Goal: Transaction & Acquisition: Purchase product/service

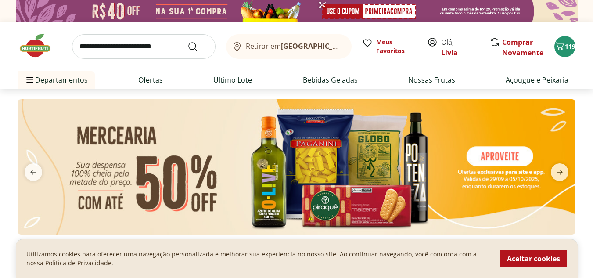
type input "*"
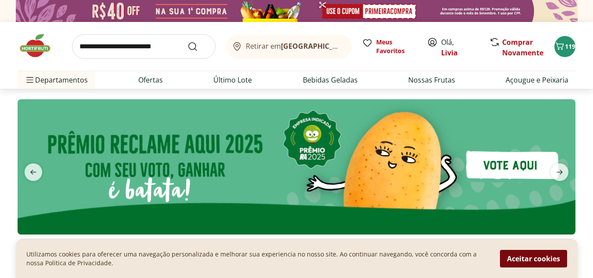
click at [550, 260] on button "Aceitar cookies" at bounding box center [533, 259] width 67 height 18
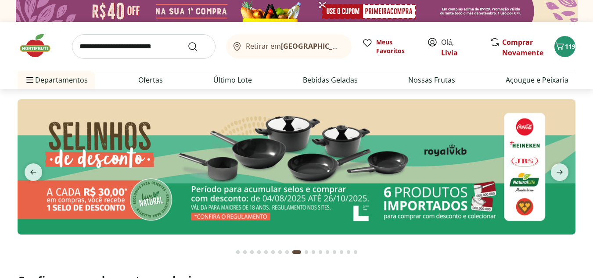
click at [116, 45] on input "search" at bounding box center [143, 46] width 143 height 25
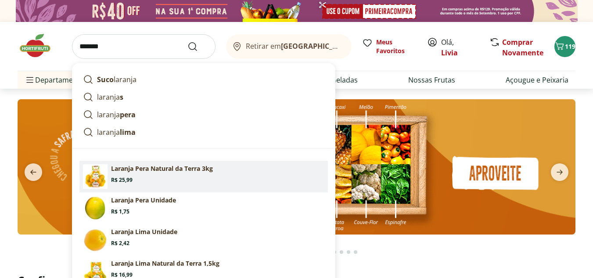
click at [158, 171] on p "Laranja Pera Natural da Terra 3kg" at bounding box center [162, 168] width 102 height 9
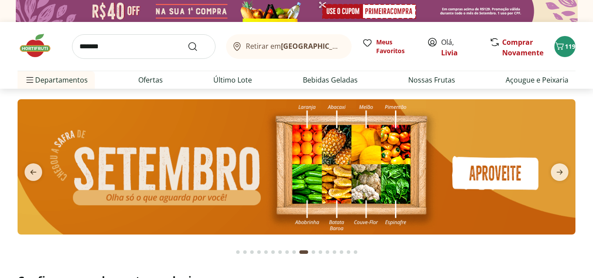
type input "**********"
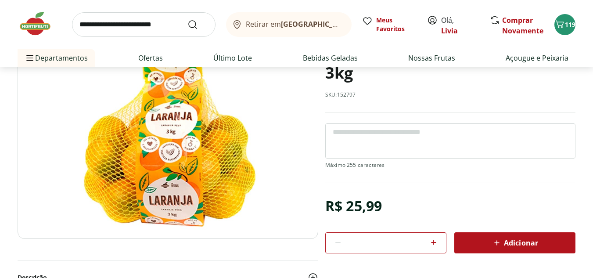
drag, startPoint x: 387, startPoint y: 221, endPoint x: 392, endPoint y: 225, distance: 6.0
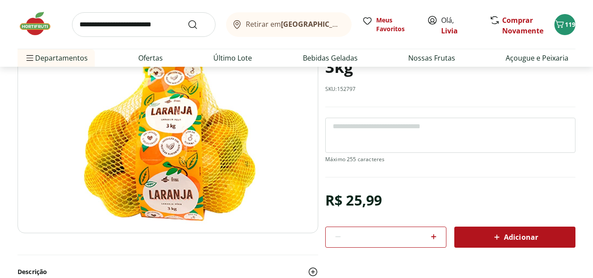
scroll to position [99, 0]
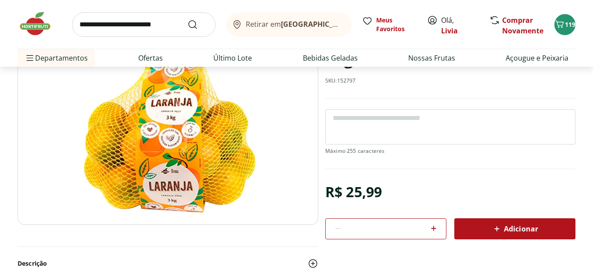
click at [511, 233] on span "Adicionar" at bounding box center [514, 228] width 47 height 11
click at [139, 25] on input "search" at bounding box center [143, 24] width 143 height 25
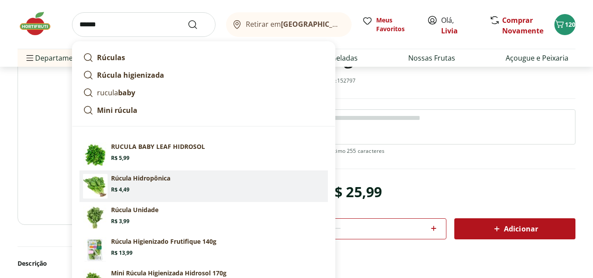
click at [237, 183] on section "Rúcula Hidropônica Price: R$ 4,49" at bounding box center [217, 183] width 213 height 19
type input "**********"
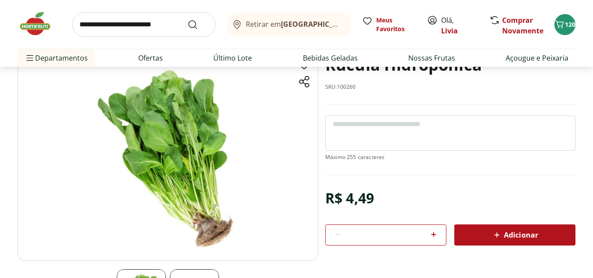
click at [431, 233] on icon at bounding box center [433, 234] width 11 height 11
type input "*"
click at [492, 236] on icon at bounding box center [496, 234] width 11 height 11
click at [166, 19] on input "search" at bounding box center [143, 24] width 143 height 25
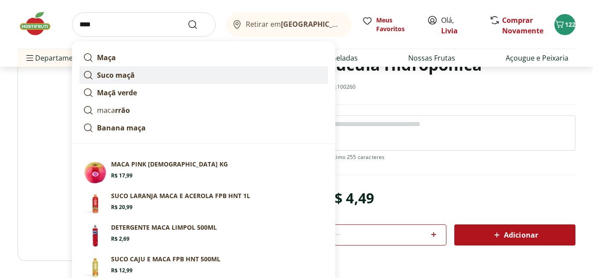
type input "****"
click at [187, 19] on button "Submit Search" at bounding box center [197, 24] width 21 height 11
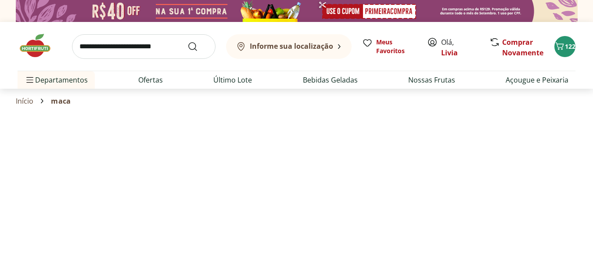
select select "**********"
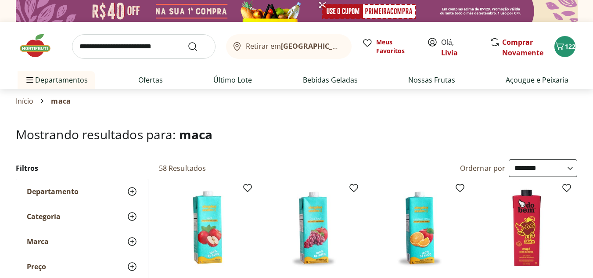
type input "*"
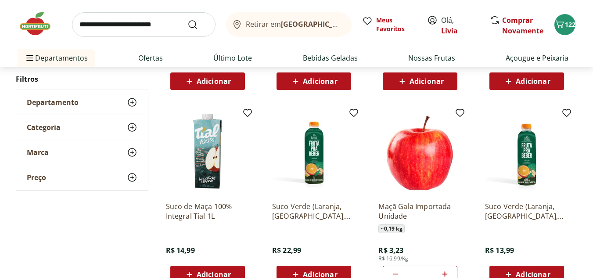
drag, startPoint x: 218, startPoint y: 103, endPoint x: 228, endPoint y: 137, distance: 36.1
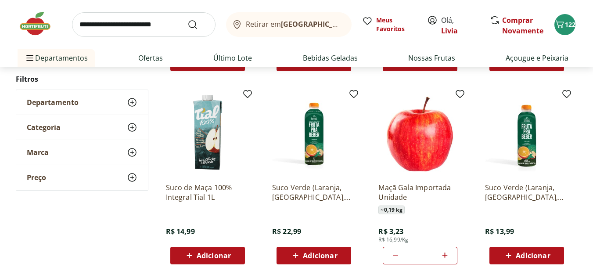
drag, startPoint x: 244, startPoint y: 137, endPoint x: 255, endPoint y: 177, distance: 41.4
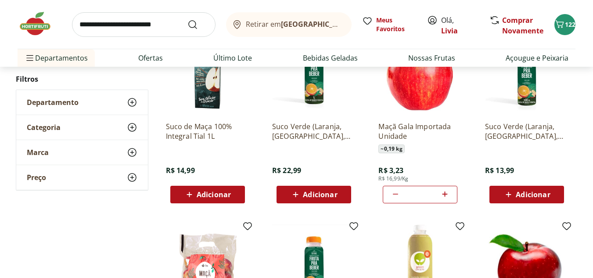
drag, startPoint x: 256, startPoint y: 178, endPoint x: 261, endPoint y: 216, distance: 38.5
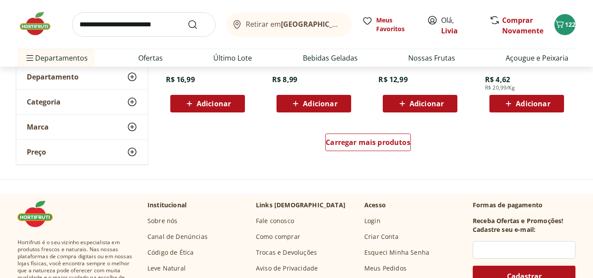
scroll to position [637, 0]
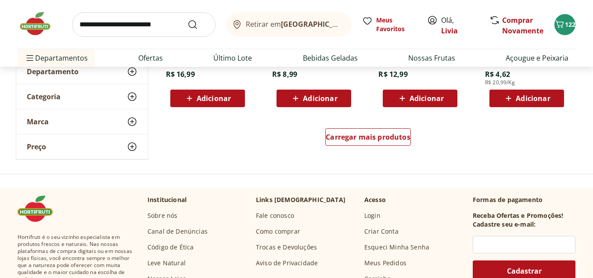
drag, startPoint x: 261, startPoint y: 216, endPoint x: 270, endPoint y: 237, distance: 22.6
click at [362, 144] on div "Carregar mais produtos" at bounding box center [368, 137] width 86 height 18
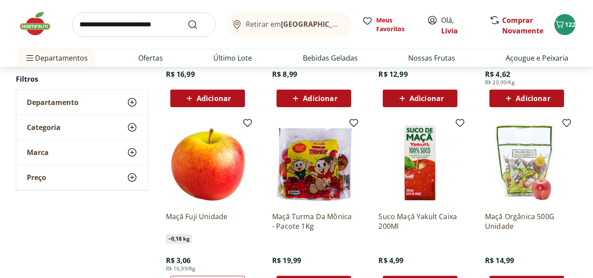
type input "*"
drag, startPoint x: 379, startPoint y: 166, endPoint x: 384, endPoint y: 244, distance: 77.4
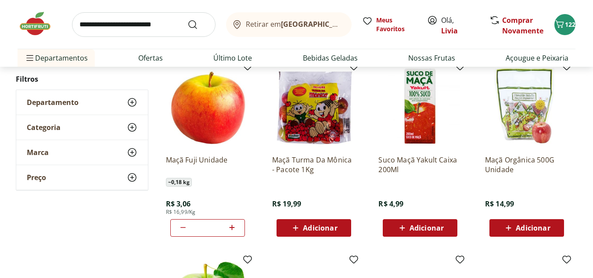
drag, startPoint x: 384, startPoint y: 244, endPoint x: 391, endPoint y: 276, distance: 32.9
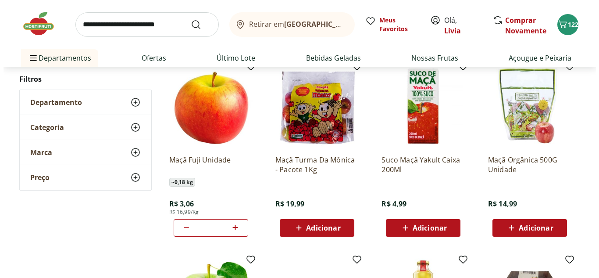
scroll to position [697, 0]
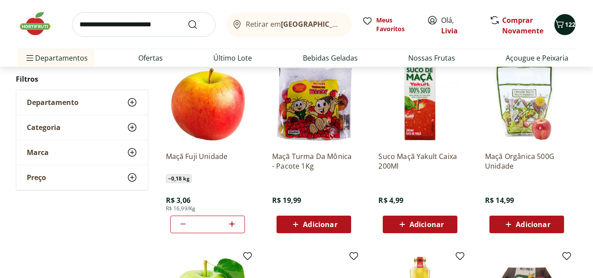
click at [567, 27] on span "122" at bounding box center [570, 24] width 11 height 8
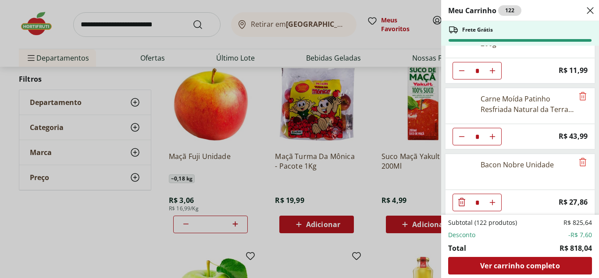
scroll to position [1875, 0]
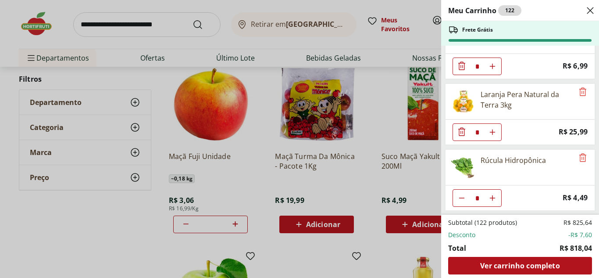
drag, startPoint x: 538, startPoint y: 144, endPoint x: 544, endPoint y: 298, distance: 154.6
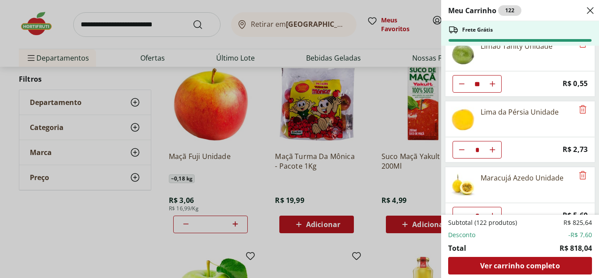
scroll to position [0, 0]
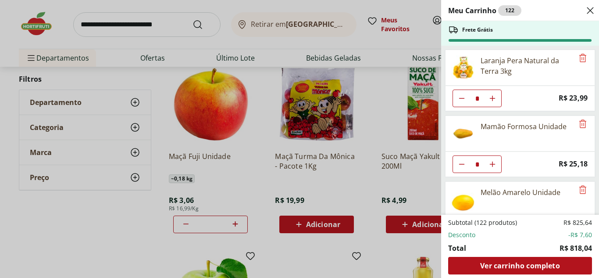
drag, startPoint x: 536, startPoint y: 155, endPoint x: 536, endPoint y: 10, distance: 145.7
click at [578, 61] on icon "Remove" at bounding box center [583, 58] width 11 height 11
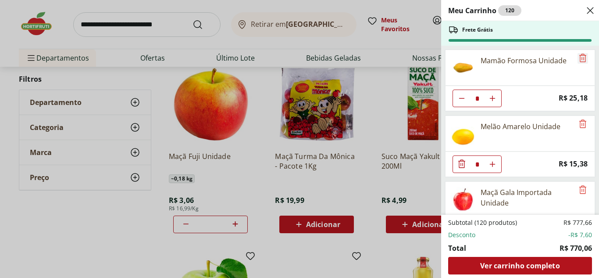
click at [581, 58] on icon "Remove" at bounding box center [583, 58] width 11 height 11
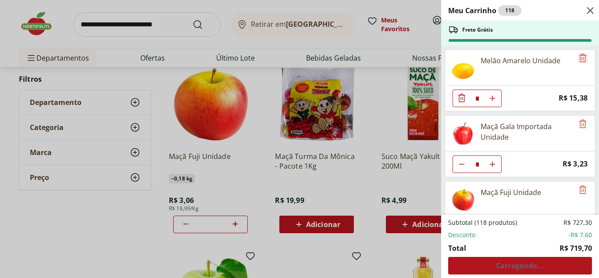
click at [581, 58] on icon "Remove" at bounding box center [583, 58] width 11 height 11
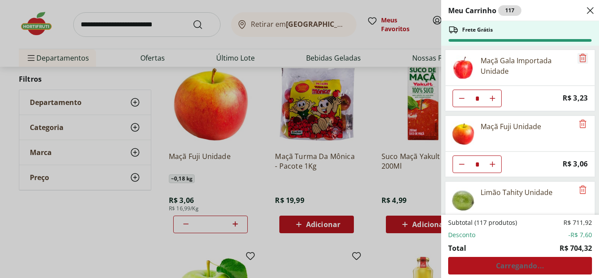
click at [581, 58] on icon "Remove" at bounding box center [583, 58] width 11 height 11
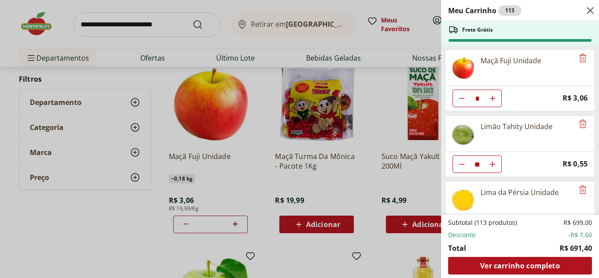
click at [461, 167] on icon "Diminuir Quantidade" at bounding box center [462, 164] width 7 height 7
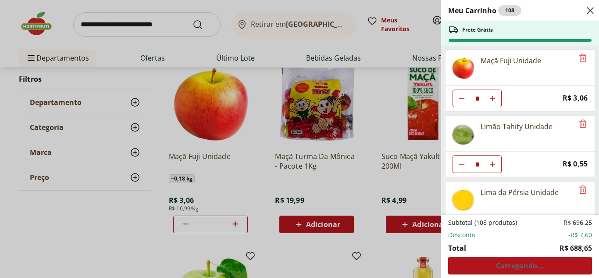
click at [461, 167] on icon "Diminuir Quantidade" at bounding box center [462, 164] width 7 height 7
type input "*"
click at [580, 190] on icon "Remove" at bounding box center [583, 189] width 11 height 11
click at [579, 190] on icon "Remove" at bounding box center [583, 189] width 11 height 11
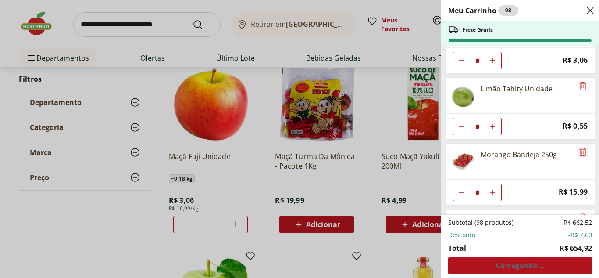
drag, startPoint x: 579, startPoint y: 191, endPoint x: 582, endPoint y: 209, distance: 18.6
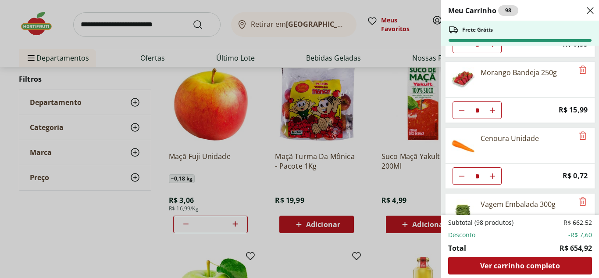
drag, startPoint x: 583, startPoint y: 165, endPoint x: 577, endPoint y: 198, distance: 33.5
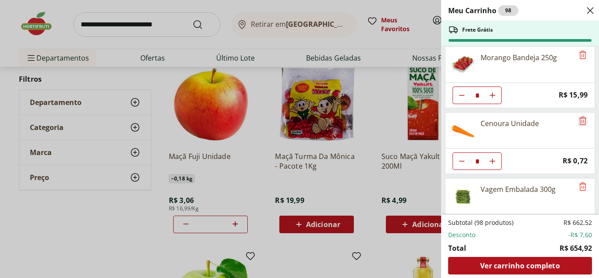
click at [579, 121] on icon "Remove" at bounding box center [583, 120] width 11 height 11
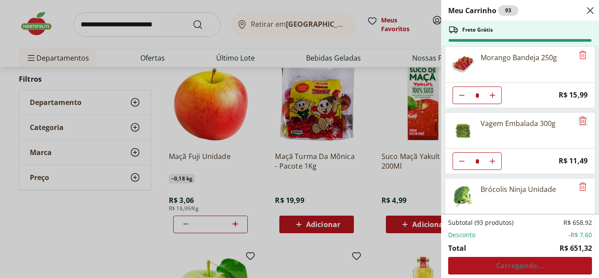
click at [580, 122] on icon "Remove" at bounding box center [583, 120] width 11 height 11
click at [464, 160] on icon "Diminuir Quantidade" at bounding box center [462, 161] width 7 height 7
type input "*"
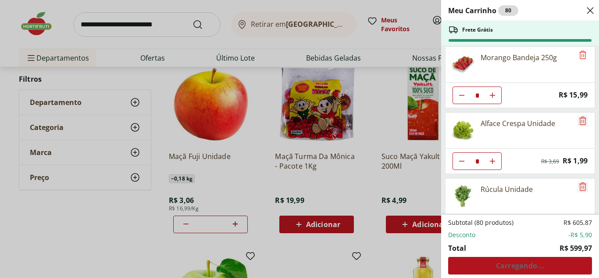
click at [579, 123] on icon "Remove" at bounding box center [583, 120] width 11 height 11
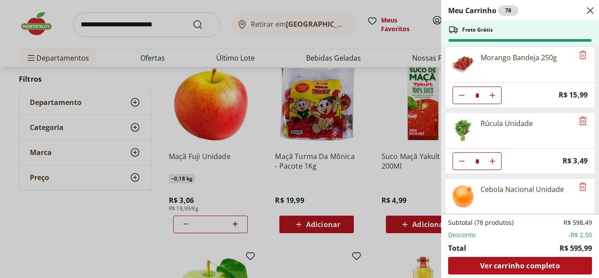
click at [578, 121] on icon "Remove" at bounding box center [583, 120] width 11 height 11
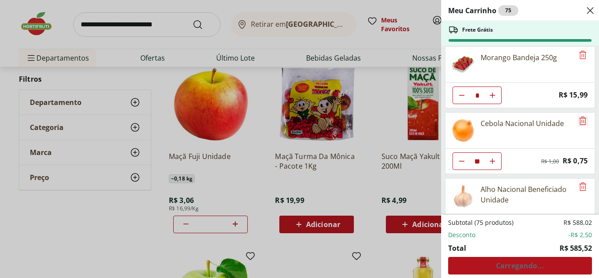
click at [578, 121] on icon "Remove" at bounding box center [583, 120] width 11 height 11
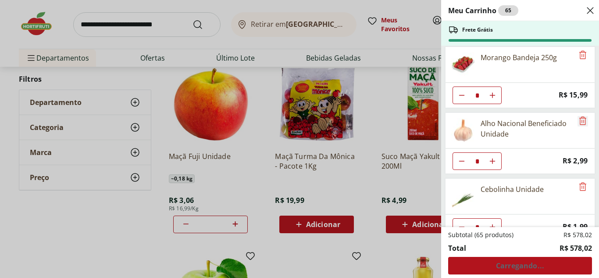
click at [578, 121] on icon "Remove" at bounding box center [583, 120] width 11 height 11
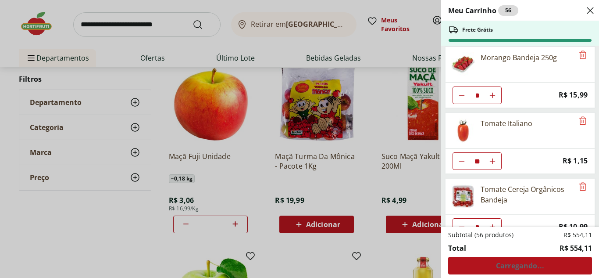
click at [464, 161] on icon "Diminuir Quantidade" at bounding box center [462, 161] width 7 height 7
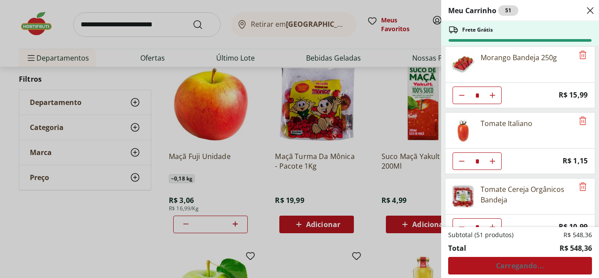
click at [464, 161] on icon "Diminuir Quantidade" at bounding box center [462, 161] width 7 height 7
click at [490, 162] on icon "Aumentar Quantidade" at bounding box center [492, 161] width 7 height 7
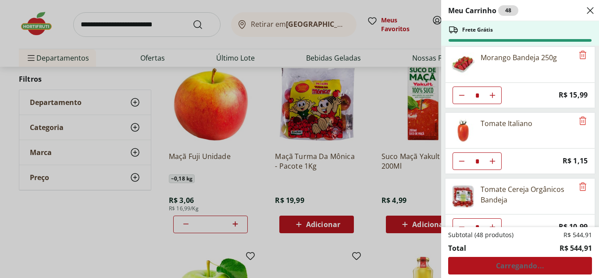
type input "*"
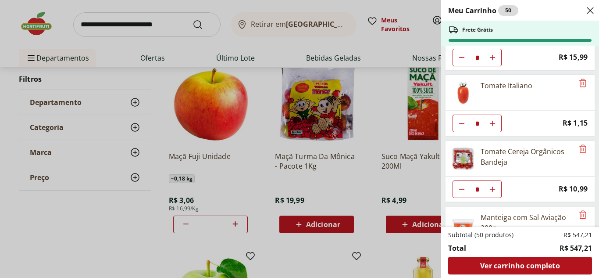
drag, startPoint x: 534, startPoint y: 141, endPoint x: 538, endPoint y: 161, distance: 21.2
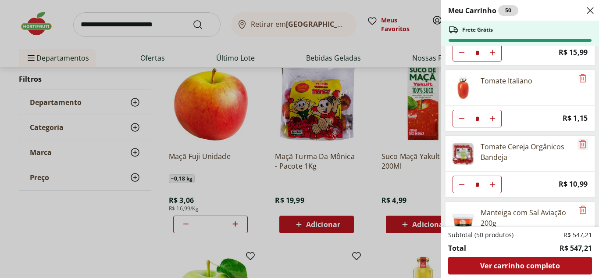
click at [578, 145] on icon "Remove" at bounding box center [583, 144] width 11 height 11
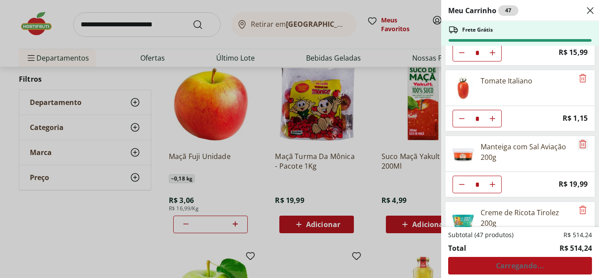
click at [578, 145] on icon "Remove" at bounding box center [583, 144] width 11 height 11
click at [581, 145] on icon "Remove" at bounding box center [583, 144] width 7 height 8
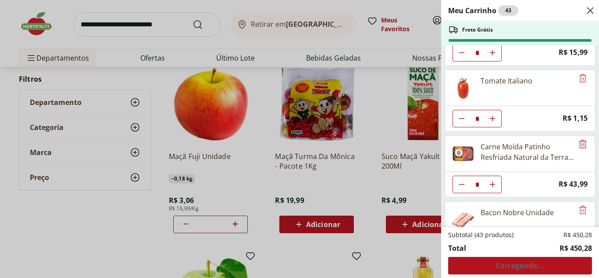
click at [581, 145] on icon "Remove" at bounding box center [583, 144] width 7 height 8
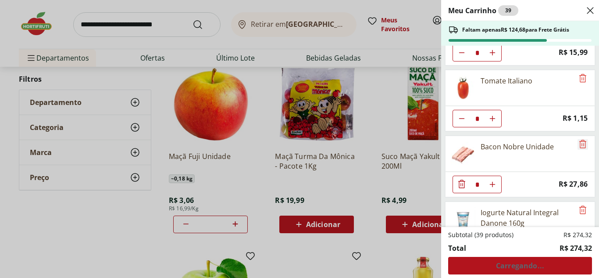
click at [581, 145] on icon "Remove" at bounding box center [583, 144] width 7 height 8
click at [463, 183] on icon "Diminuir Quantidade" at bounding box center [462, 184] width 7 height 7
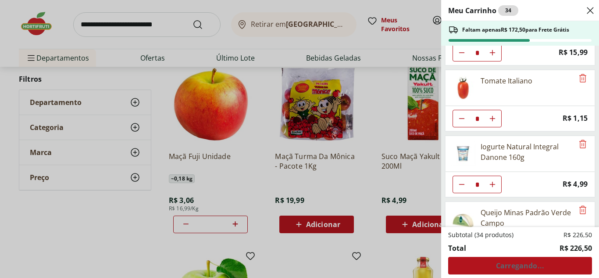
click at [463, 183] on icon "Diminuir Quantidade" at bounding box center [462, 184] width 7 height 7
click at [490, 183] on icon "Aumentar Quantidade" at bounding box center [492, 184] width 7 height 7
type input "*"
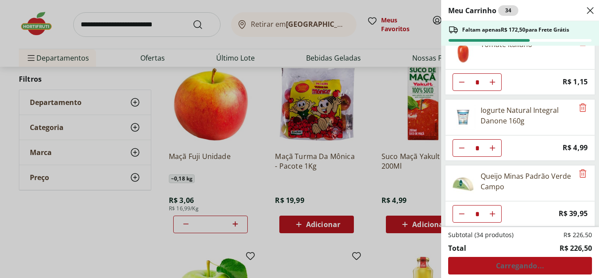
drag, startPoint x: 512, startPoint y: 170, endPoint x: 512, endPoint y: 192, distance: 21.5
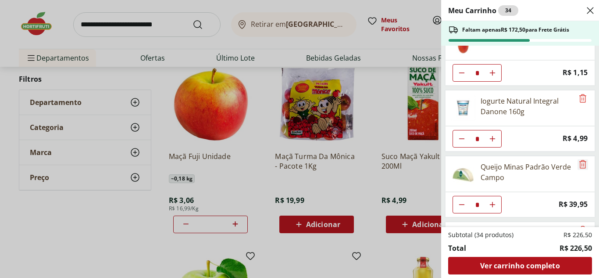
click at [580, 165] on icon "Remove" at bounding box center [583, 164] width 11 height 11
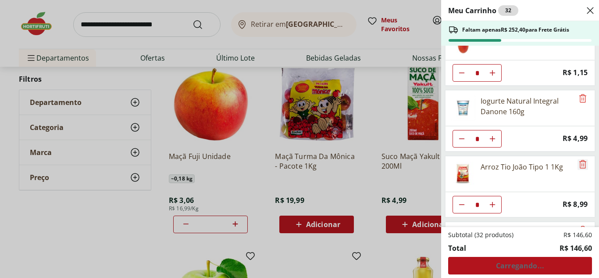
click at [580, 165] on icon "Remove" at bounding box center [583, 164] width 7 height 8
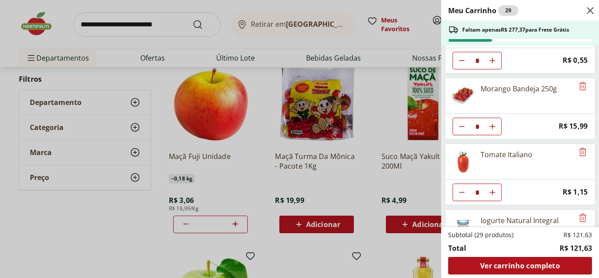
scroll to position [0, 0]
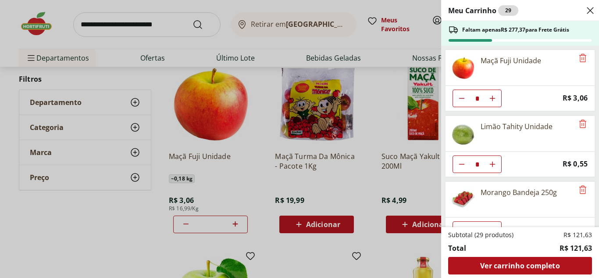
drag, startPoint x: 577, startPoint y: 163, endPoint x: 562, endPoint y: 60, distance: 104.2
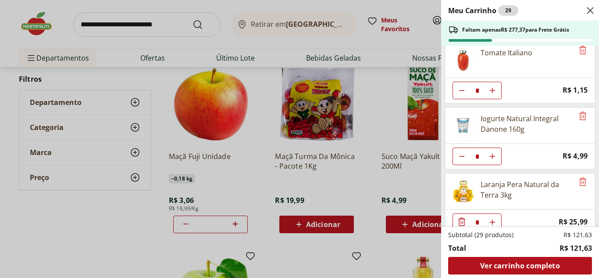
drag, startPoint x: 562, startPoint y: 63, endPoint x: 564, endPoint y: 111, distance: 48.3
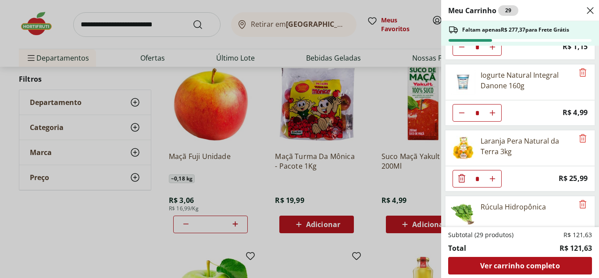
click at [493, 178] on icon "Aumentar Quantidade" at bounding box center [492, 178] width 7 height 7
type input "*"
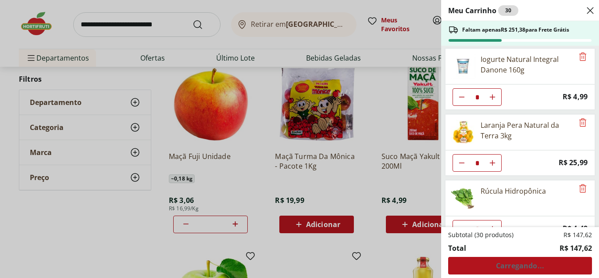
scroll to position [283, 0]
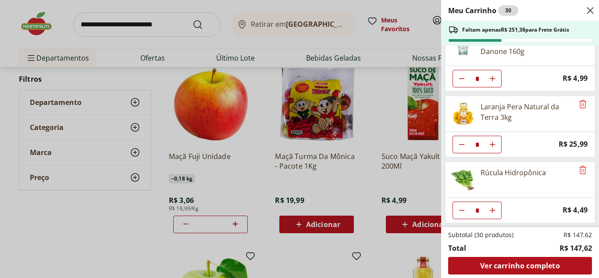
drag, startPoint x: 509, startPoint y: 184, endPoint x: 516, endPoint y: 224, distance: 41.1
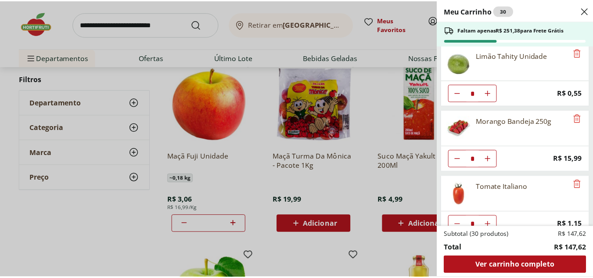
scroll to position [0, 0]
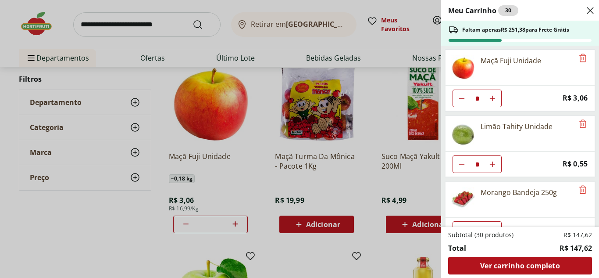
drag, startPoint x: 549, startPoint y: 149, endPoint x: 562, endPoint y: 68, distance: 81.3
click at [589, 9] on use "Close" at bounding box center [590, 10] width 11 height 11
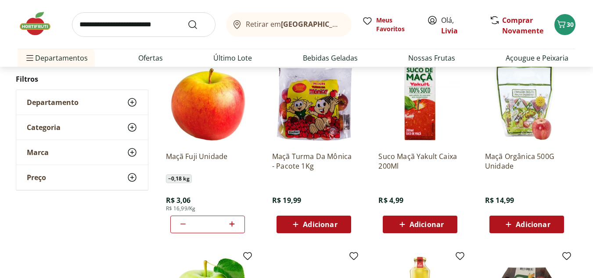
click at [136, 30] on input "search" at bounding box center [143, 24] width 143 height 25
type input "**********"
click at [187, 19] on button "Submit Search" at bounding box center [197, 24] width 21 height 11
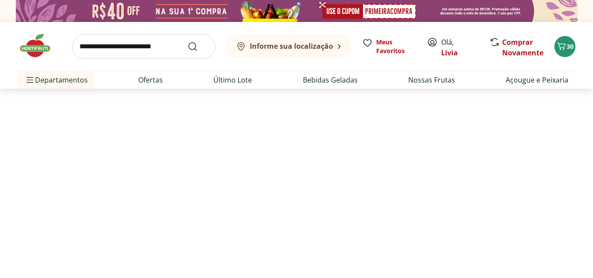
select select "**********"
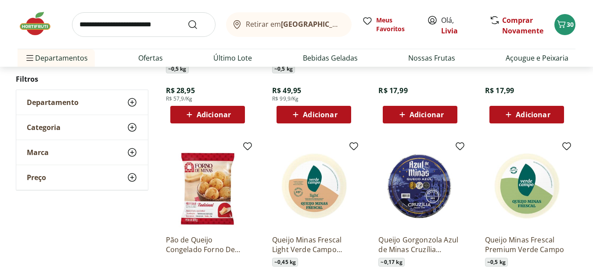
drag, startPoint x: 369, startPoint y: 152, endPoint x: 372, endPoint y: 171, distance: 19.1
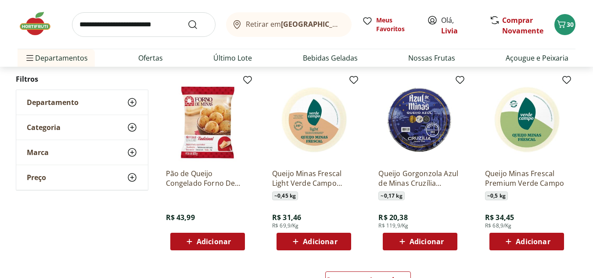
scroll to position [500, 0]
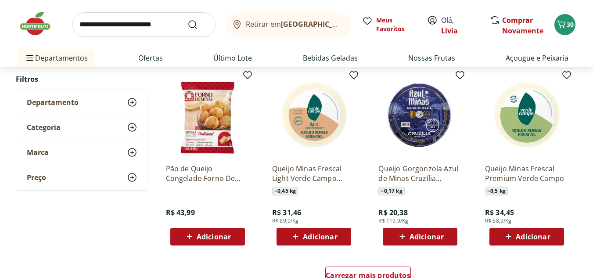
drag, startPoint x: 372, startPoint y: 165, endPoint x: 380, endPoint y: 186, distance: 22.2
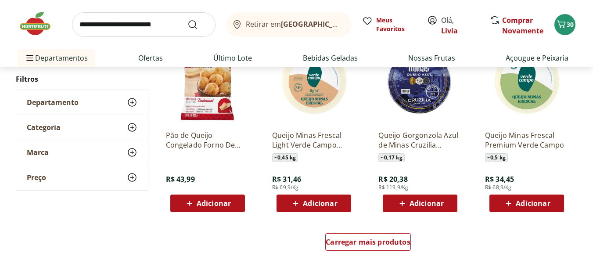
drag, startPoint x: 526, startPoint y: 232, endPoint x: 528, endPoint y: 258, distance: 26.4
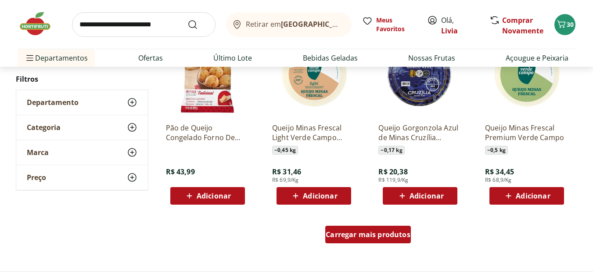
click at [386, 229] on div "Carregar mais produtos" at bounding box center [368, 235] width 86 height 18
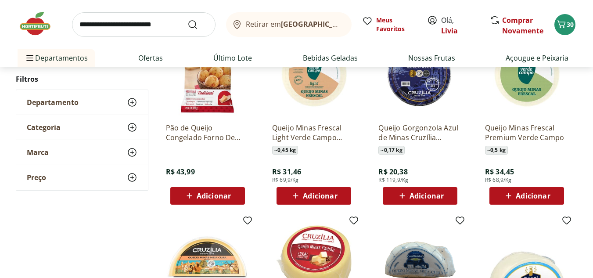
drag, startPoint x: 421, startPoint y: 229, endPoint x: 433, endPoint y: 268, distance: 40.8
drag, startPoint x: 450, startPoint y: 232, endPoint x: 458, endPoint y: 263, distance: 32.1
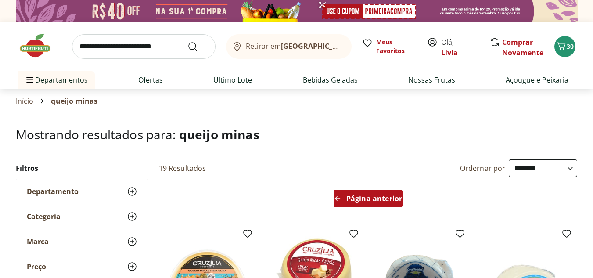
click at [369, 195] on span "Página anterior" at bounding box center [374, 198] width 56 height 7
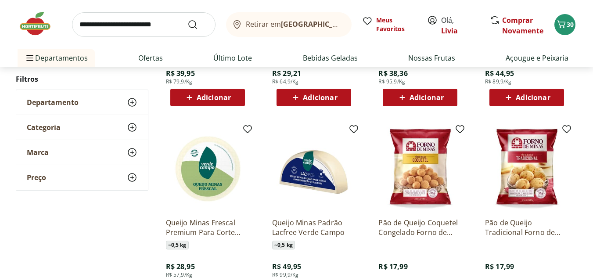
scroll to position [255, 0]
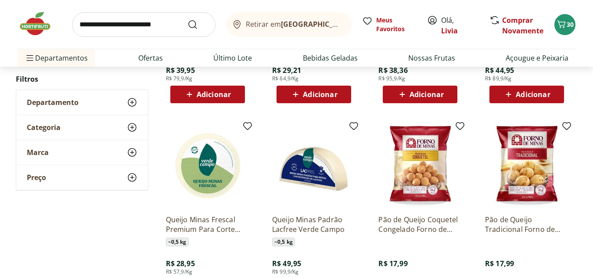
click at [205, 165] on img at bounding box center [207, 165] width 83 height 83
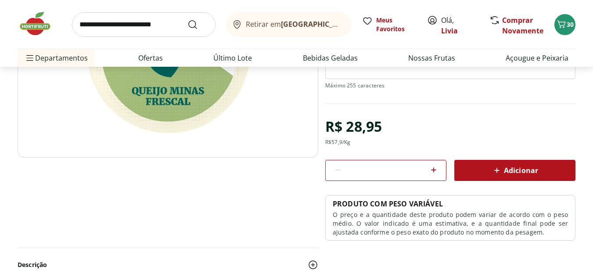
scroll to position [170, 0]
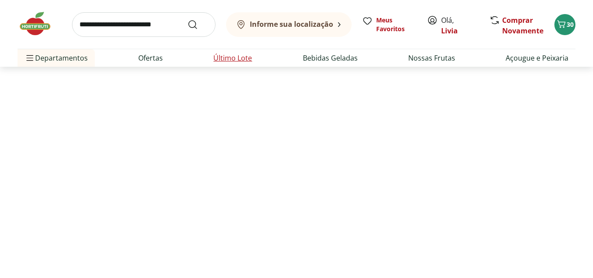
select select "**********"
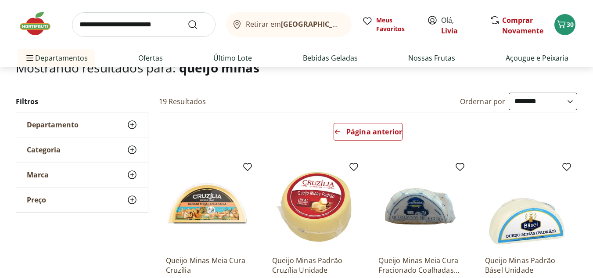
scroll to position [65, 0]
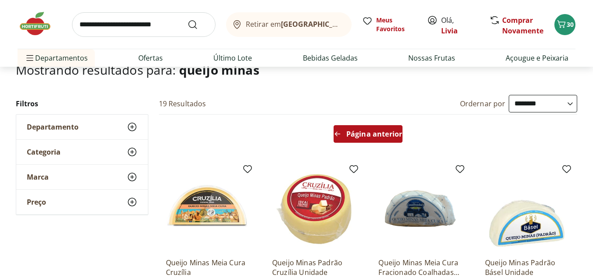
click at [374, 132] on span "Página anterior" at bounding box center [374, 133] width 56 height 7
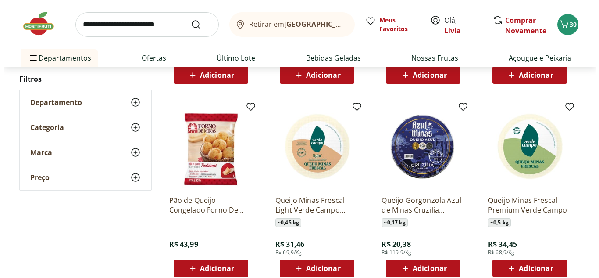
scroll to position [486, 0]
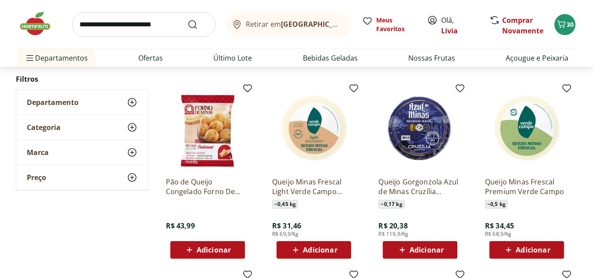
click at [532, 252] on span "Adicionar" at bounding box center [533, 249] width 34 height 7
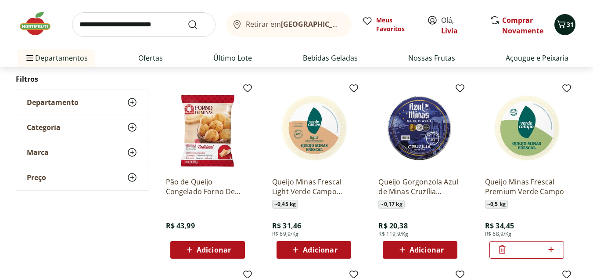
click at [564, 22] on icon "Carrinho" at bounding box center [561, 23] width 8 height 7
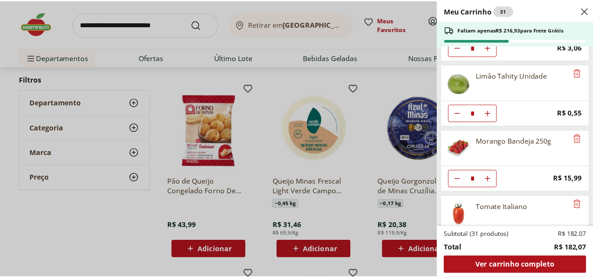
scroll to position [0, 0]
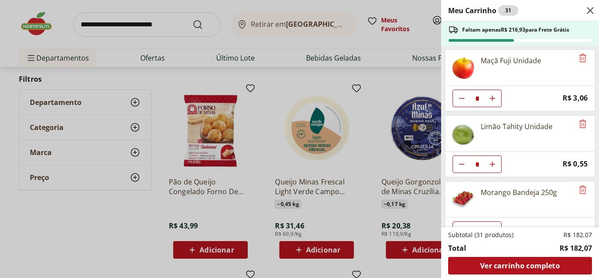
click at [590, 14] on icon "Close" at bounding box center [590, 10] width 11 height 11
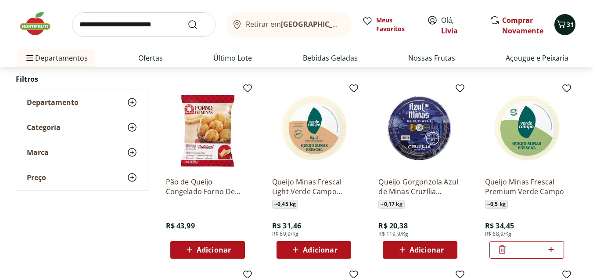
click at [567, 25] on span "31" at bounding box center [570, 24] width 7 height 8
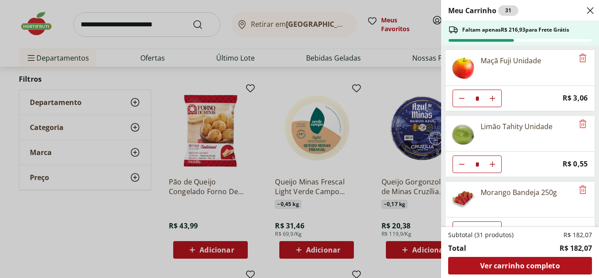
click at [590, 11] on use "Close" at bounding box center [590, 10] width 11 height 11
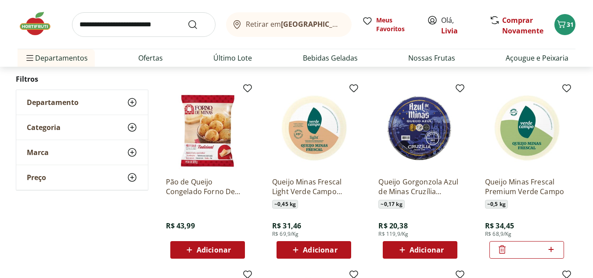
click at [140, 23] on input "search" at bounding box center [143, 24] width 143 height 25
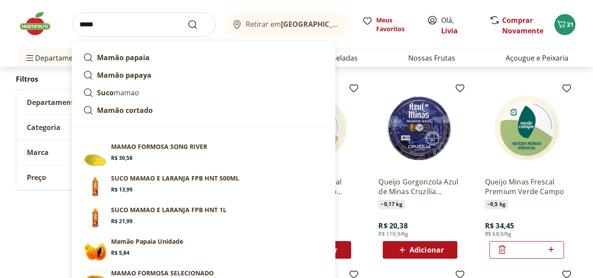
click at [192, 242] on section "Mamão Papaia Unidade Price: R$ 5,84" at bounding box center [217, 246] width 213 height 19
type input "**********"
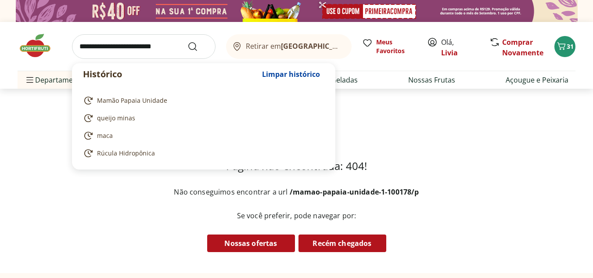
click at [152, 55] on input "search" at bounding box center [143, 46] width 143 height 25
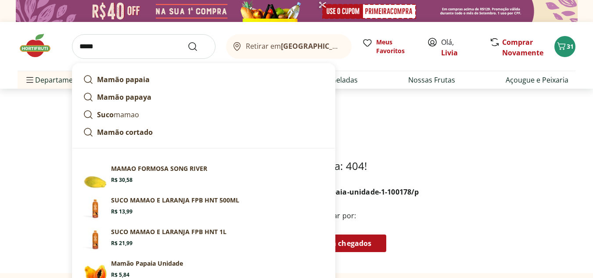
type input "*****"
click at [187, 41] on button "Submit Search" at bounding box center [197, 46] width 21 height 11
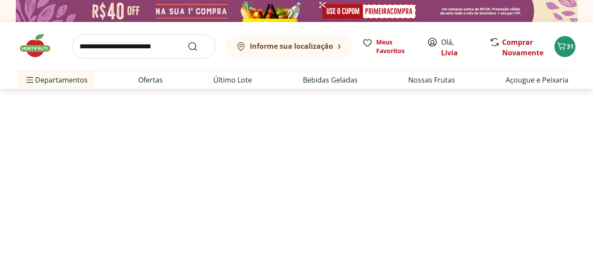
select select "**********"
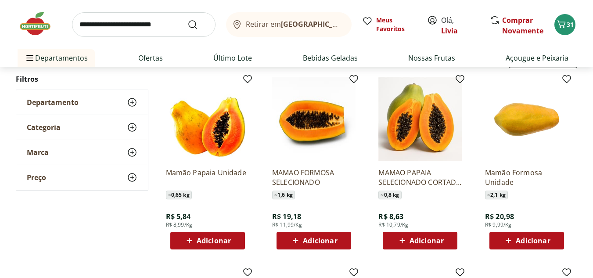
scroll to position [125, 0]
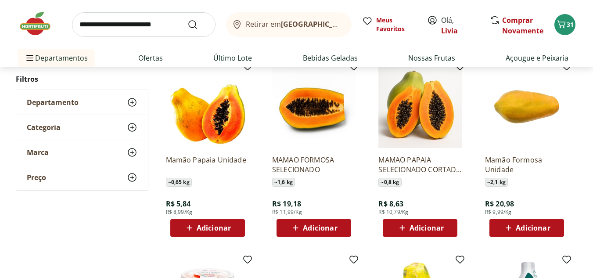
drag, startPoint x: 391, startPoint y: 151, endPoint x: 394, endPoint y: 175, distance: 23.8
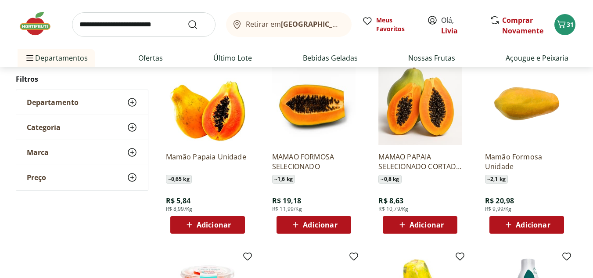
click at [221, 219] on span "Adicionar" at bounding box center [207, 224] width 47 height 11
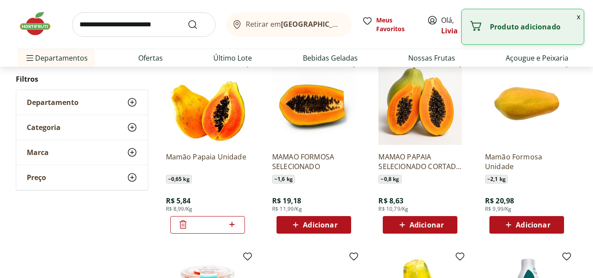
click at [231, 223] on icon at bounding box center [231, 224] width 11 height 11
type input "*"
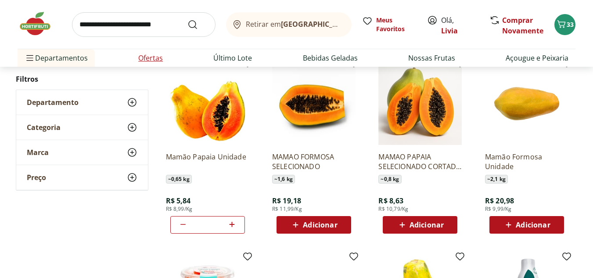
click at [149, 55] on link "Ofertas" at bounding box center [150, 58] width 25 height 11
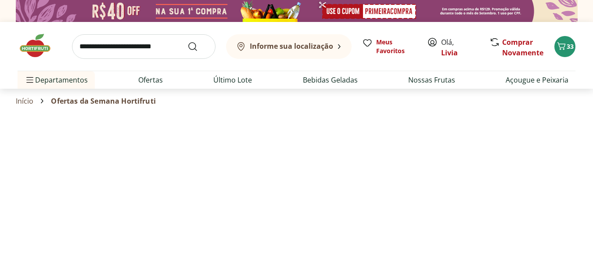
select select "**********"
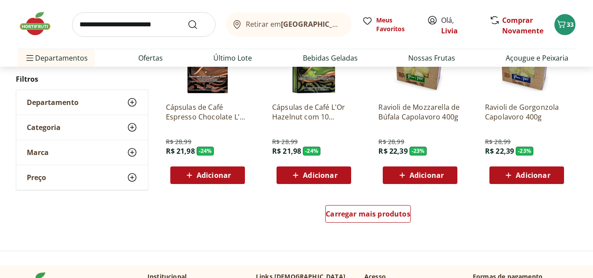
drag, startPoint x: 296, startPoint y: 107, endPoint x: 300, endPoint y: 125, distance: 18.5
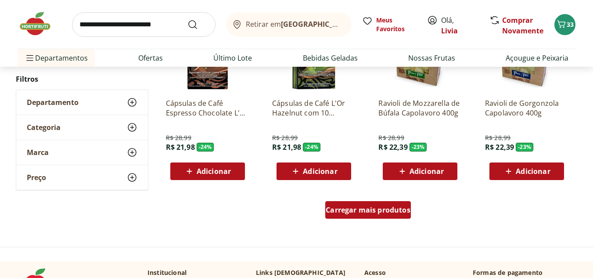
click at [376, 206] on span "Carregar mais produtos" at bounding box center [368, 209] width 85 height 7
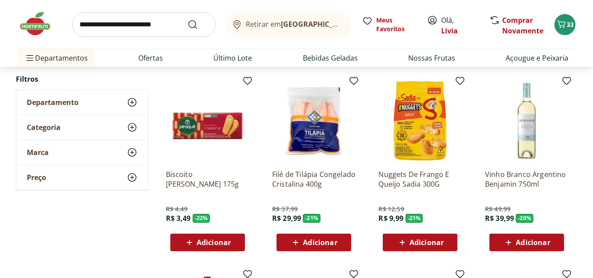
drag, startPoint x: 376, startPoint y: 204, endPoint x: 379, endPoint y: 221, distance: 17.7
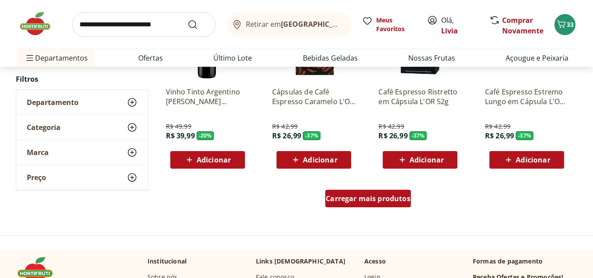
drag, startPoint x: 364, startPoint y: 197, endPoint x: 364, endPoint y: 219, distance: 22.4
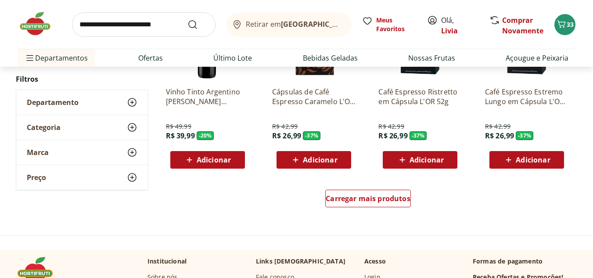
scroll to position [1119, 0]
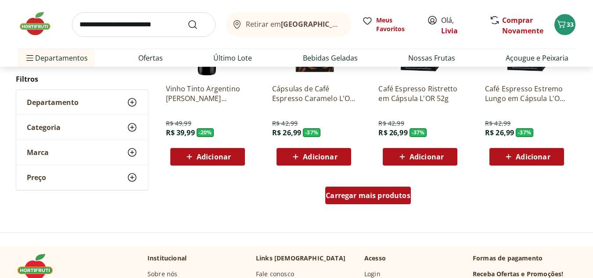
click at [368, 198] on span "Carregar mais produtos" at bounding box center [368, 195] width 85 height 7
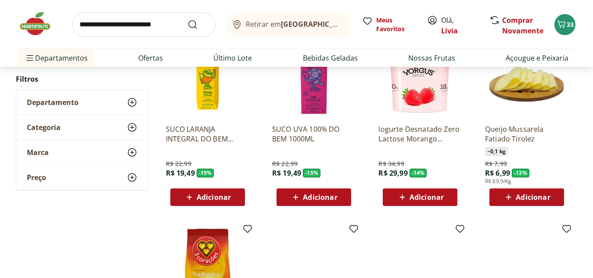
scroll to position [1467, 0]
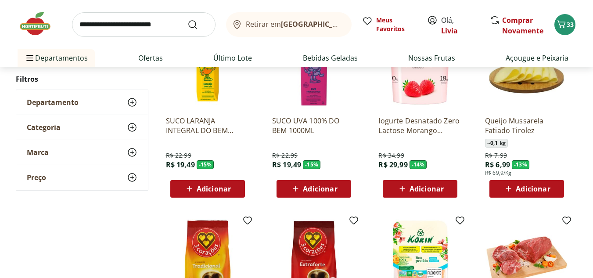
drag, startPoint x: 364, startPoint y: 190, endPoint x: 365, endPoint y: 205, distance: 15.4
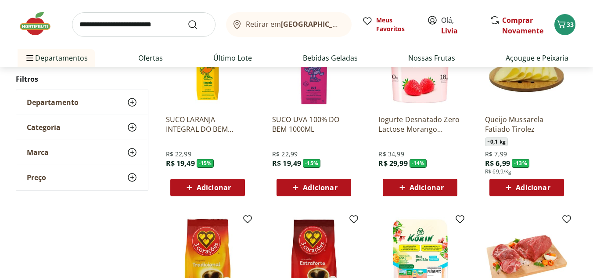
click at [96, 24] on input "search" at bounding box center [143, 24] width 143 height 25
type input "**********"
click at [187, 19] on button "Submit Search" at bounding box center [197, 24] width 21 height 11
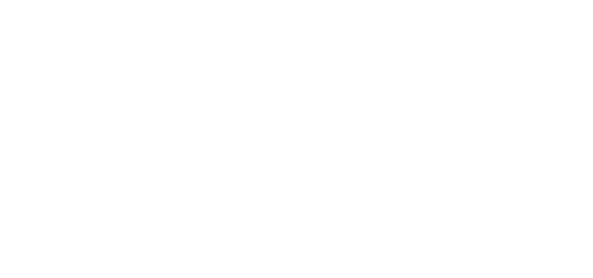
select select "**********"
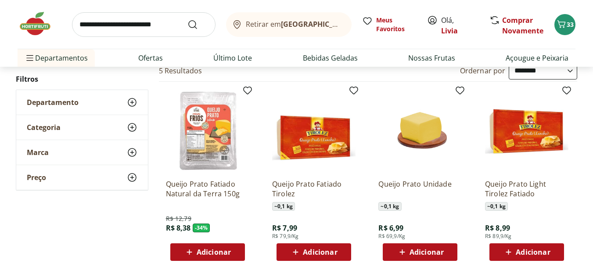
drag, startPoint x: 287, startPoint y: 126, endPoint x: 297, endPoint y: 143, distance: 19.5
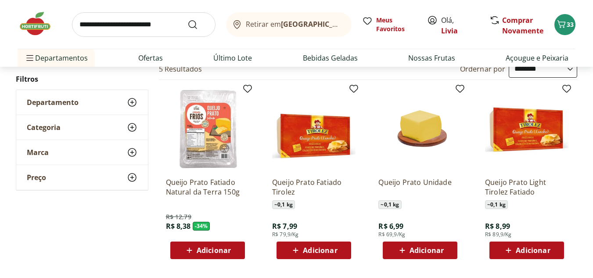
drag, startPoint x: 283, startPoint y: 132, endPoint x: 287, endPoint y: 162, distance: 30.0
drag, startPoint x: 287, startPoint y: 162, endPoint x: 282, endPoint y: 176, distance: 14.3
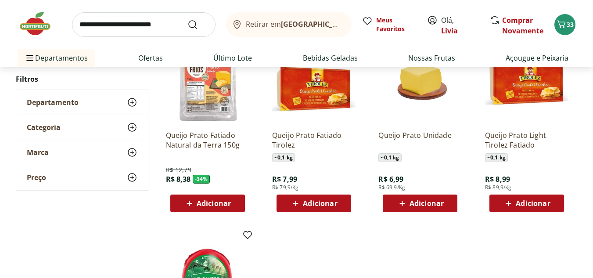
scroll to position [156, 0]
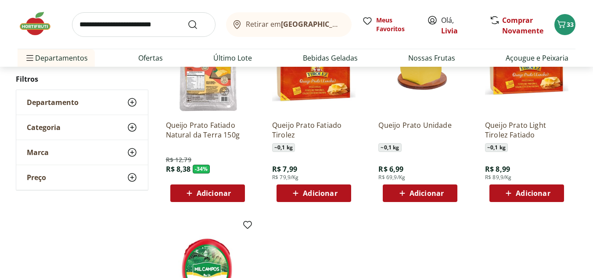
click at [231, 192] on div "Adicionar" at bounding box center [207, 193] width 61 height 16
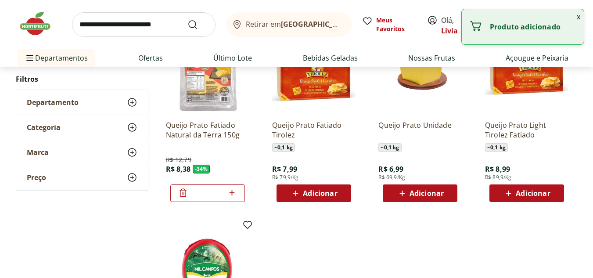
click at [233, 193] on icon at bounding box center [231, 192] width 5 height 5
type input "*"
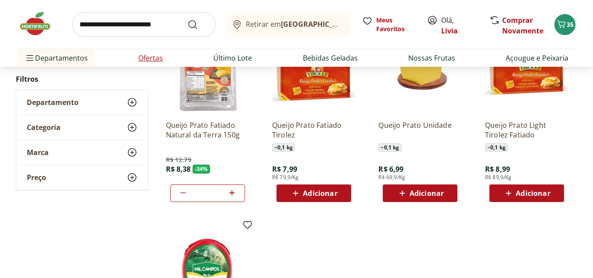
click at [150, 57] on link "Ofertas" at bounding box center [150, 58] width 25 height 11
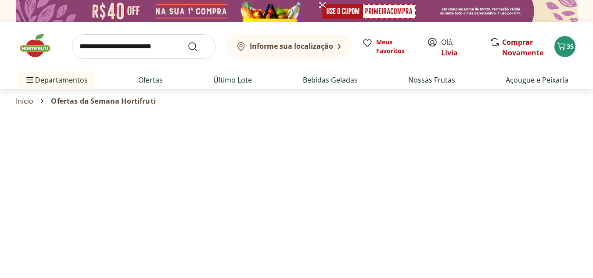
select select "**********"
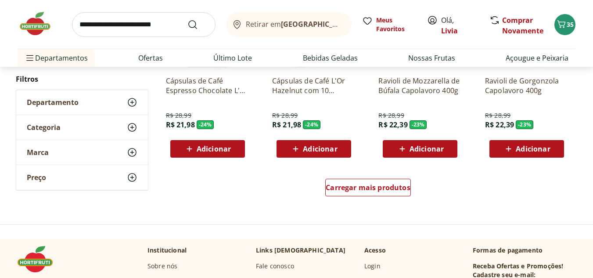
scroll to position [557, 0]
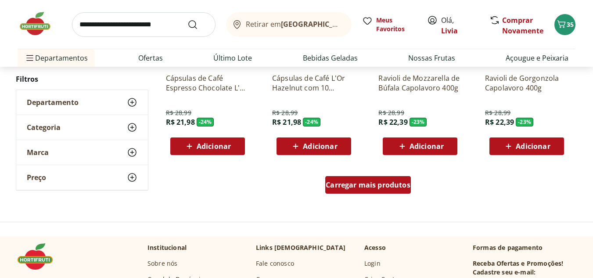
click at [388, 185] on span "Carregar mais produtos" at bounding box center [368, 184] width 85 height 7
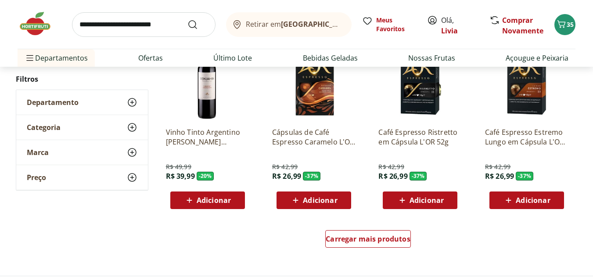
scroll to position [1107, 0]
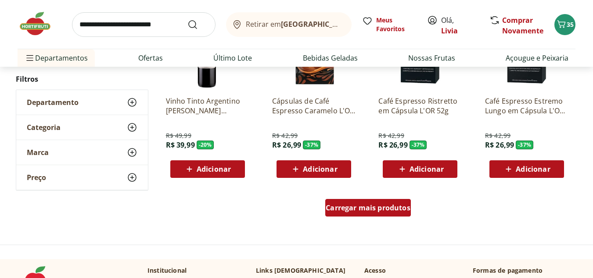
click at [376, 215] on div "Carregar mais produtos" at bounding box center [368, 208] width 86 height 18
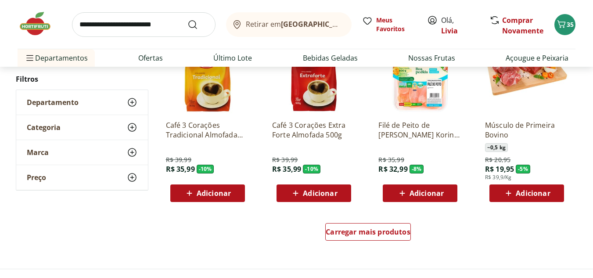
scroll to position [1659, 0]
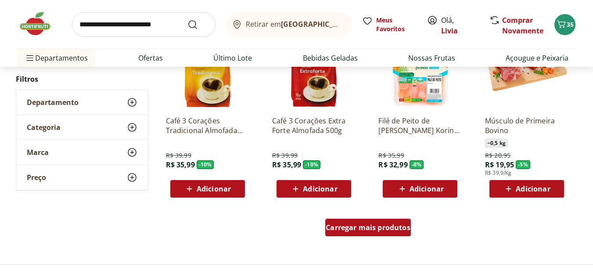
click at [397, 224] on span "Carregar mais produtos" at bounding box center [368, 227] width 85 height 7
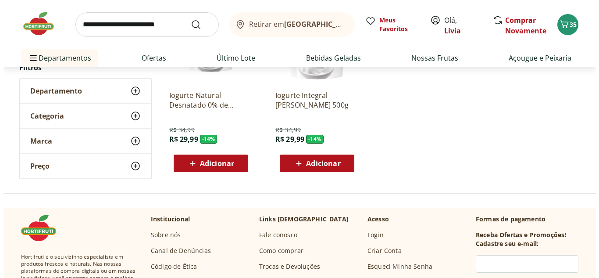
scroll to position [201, 0]
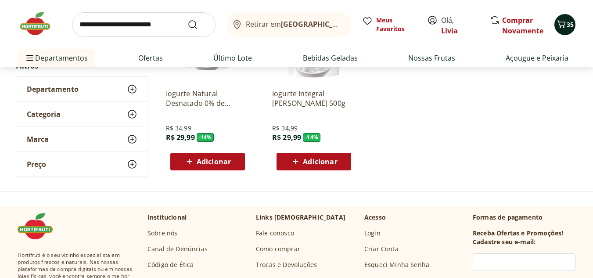
click at [560, 22] on icon "Carrinho" at bounding box center [561, 24] width 11 height 11
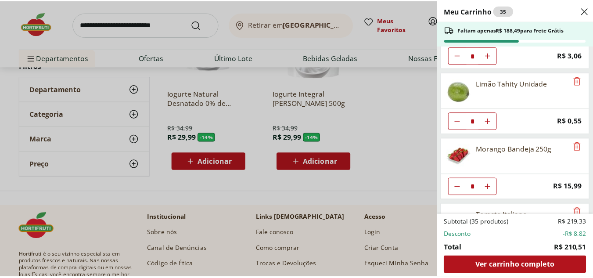
scroll to position [0, 0]
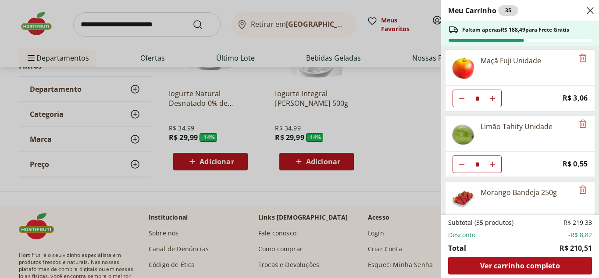
click at [400, 93] on div "Meu Carrinho 35 Faltam apenas R$ 188,49 para Frete Grátis Maçã Fuji Unidade * P…" at bounding box center [299, 139] width 599 height 278
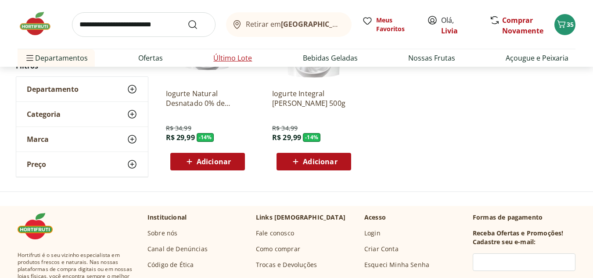
click at [234, 59] on link "Último Lote" at bounding box center [232, 58] width 39 height 11
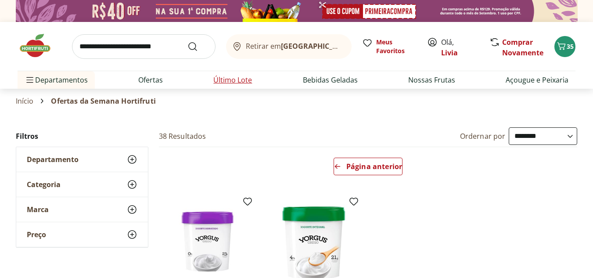
select select "**********"
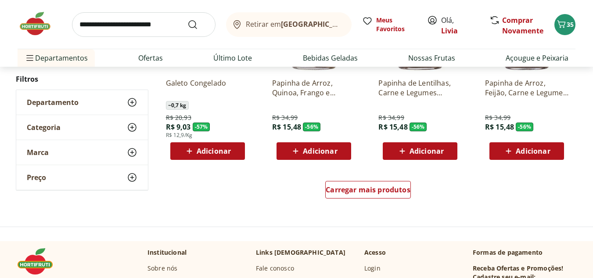
drag, startPoint x: 374, startPoint y: 117, endPoint x: 379, endPoint y: 140, distance: 23.4
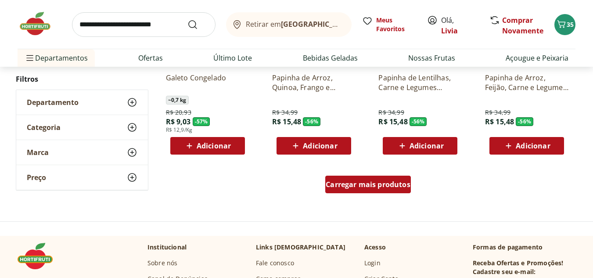
click at [380, 181] on span "Carregar mais produtos" at bounding box center [368, 184] width 85 height 7
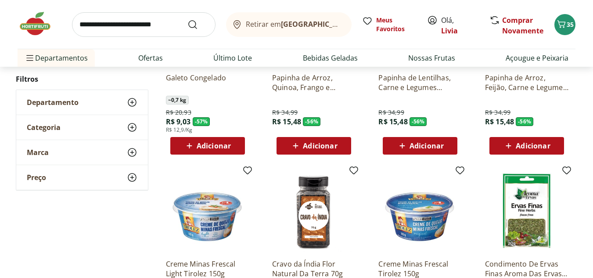
drag, startPoint x: 380, startPoint y: 186, endPoint x: 380, endPoint y: 206, distance: 19.3
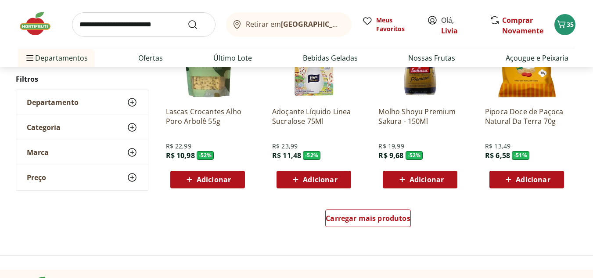
drag, startPoint x: 370, startPoint y: 194, endPoint x: 377, endPoint y: 216, distance: 22.6
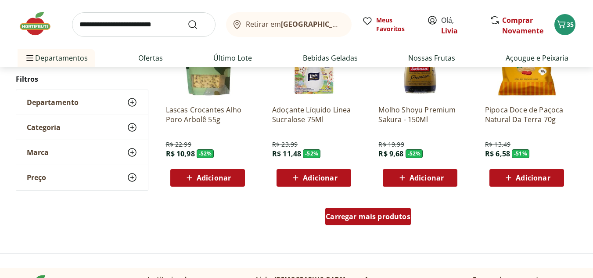
click at [377, 216] on span "Carregar mais produtos" at bounding box center [368, 216] width 85 height 7
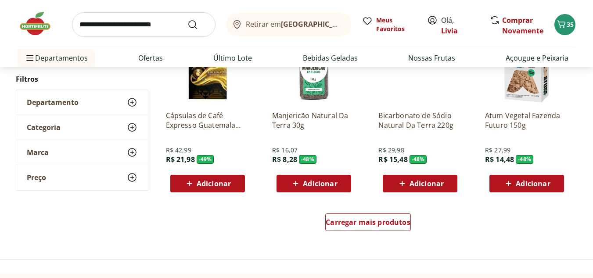
drag, startPoint x: 377, startPoint y: 216, endPoint x: 381, endPoint y: 239, distance: 23.7
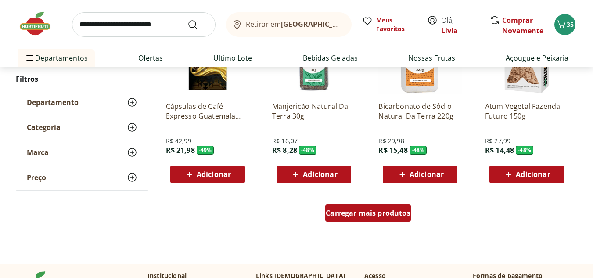
click at [384, 212] on span "Carregar mais produtos" at bounding box center [368, 212] width 85 height 7
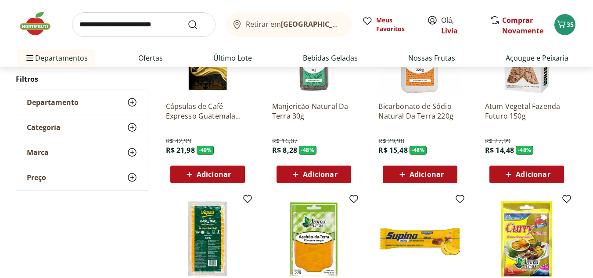
drag, startPoint x: 382, startPoint y: 215, endPoint x: 376, endPoint y: 246, distance: 32.2
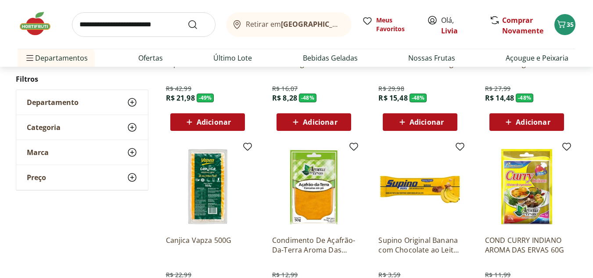
drag, startPoint x: 376, startPoint y: 246, endPoint x: 380, endPoint y: 264, distance: 18.5
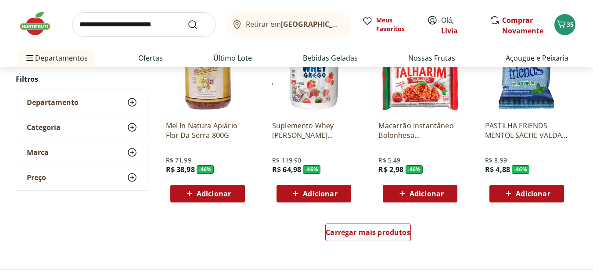
scroll to position [2232, 0]
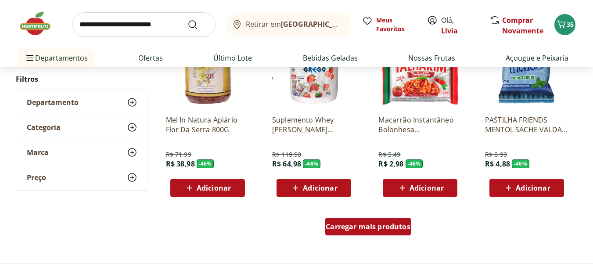
click at [345, 225] on span "Carregar mais produtos" at bounding box center [368, 226] width 85 height 7
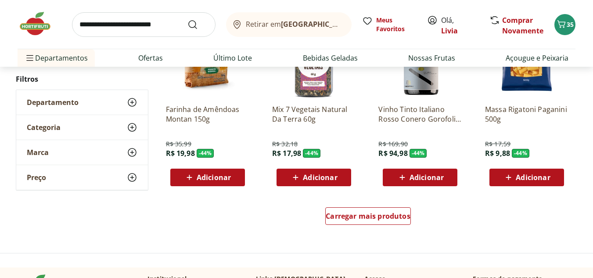
scroll to position [2821, 0]
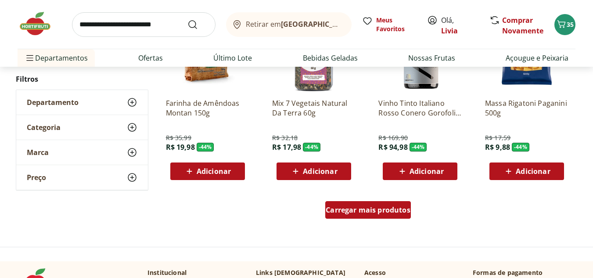
click at [387, 206] on span "Carregar mais produtos" at bounding box center [368, 209] width 85 height 7
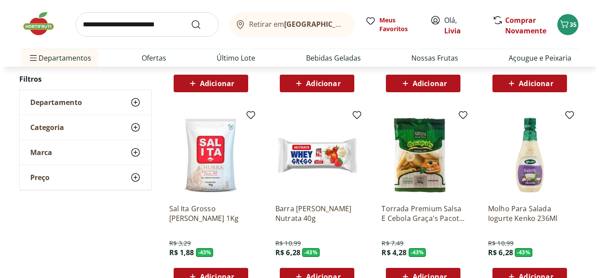
scroll to position [3317, 0]
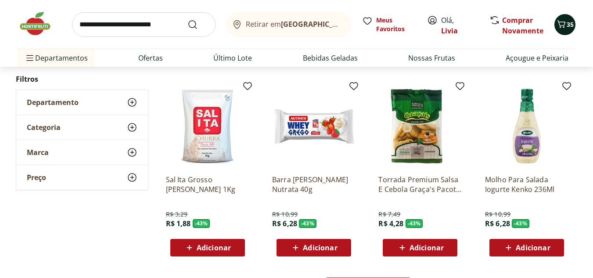
click at [563, 21] on icon "Carrinho" at bounding box center [561, 24] width 11 height 11
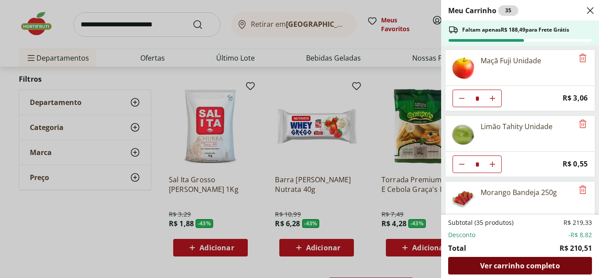
click at [532, 269] on span "Ver carrinho completo" at bounding box center [519, 265] width 79 height 7
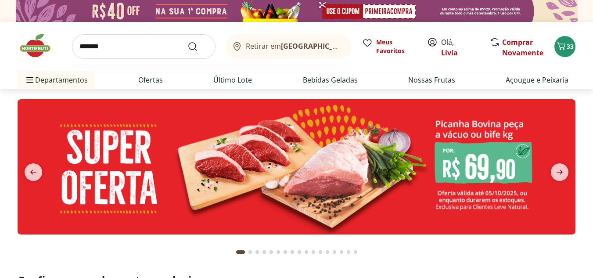
type input "*******"
click at [187, 41] on button "Submit Search" at bounding box center [197, 46] width 21 height 11
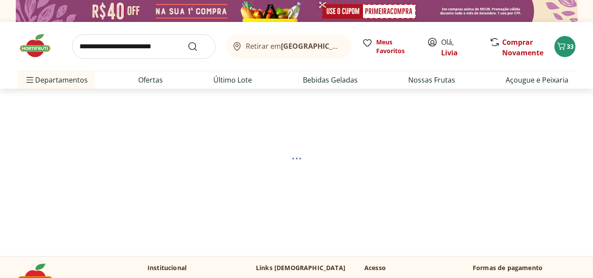
select select "**********"
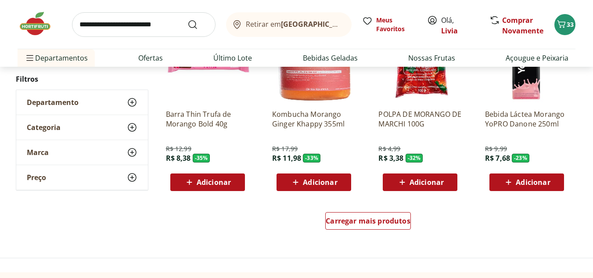
scroll to position [556, 0]
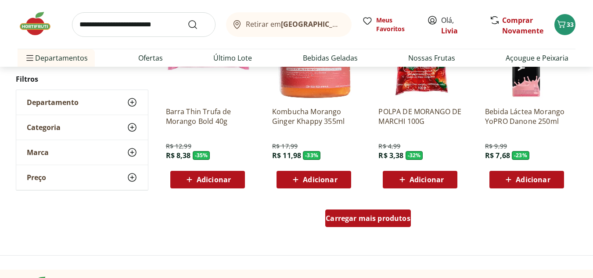
click at [379, 222] on span "Carregar mais produtos" at bounding box center [368, 218] width 85 height 7
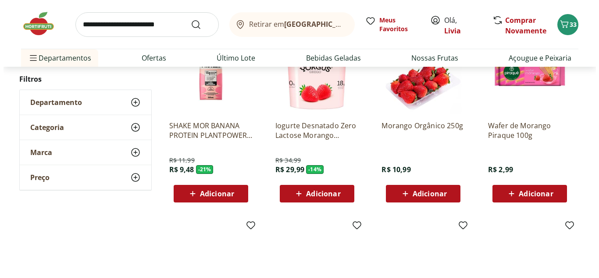
scroll to position [731, 0]
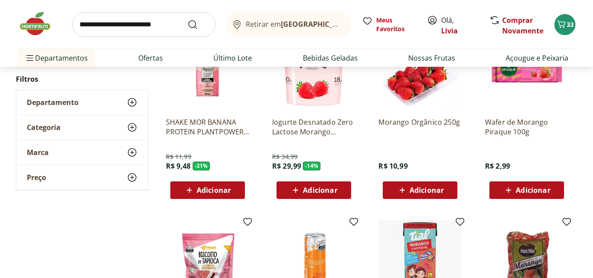
click at [429, 184] on div "Adicionar" at bounding box center [420, 190] width 61 height 16
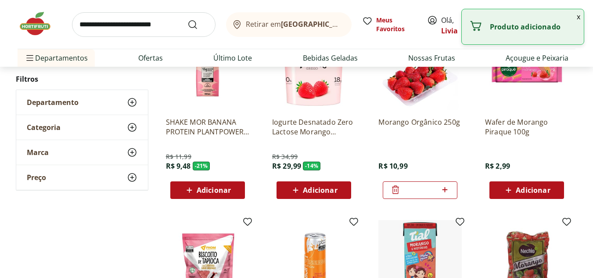
click at [446, 190] on icon at bounding box center [444, 189] width 11 height 11
type input "*"
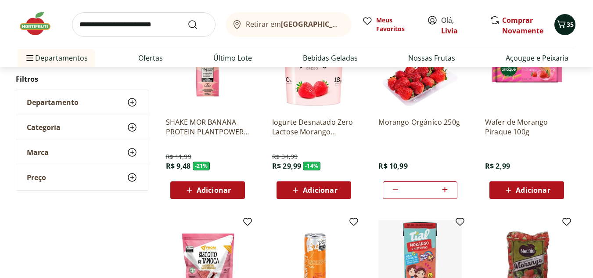
click at [564, 28] on icon "Carrinho" at bounding box center [561, 24] width 11 height 11
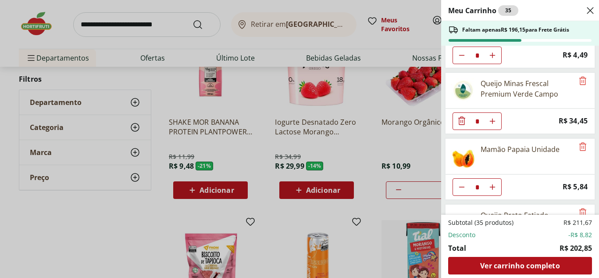
scroll to position [0, 0]
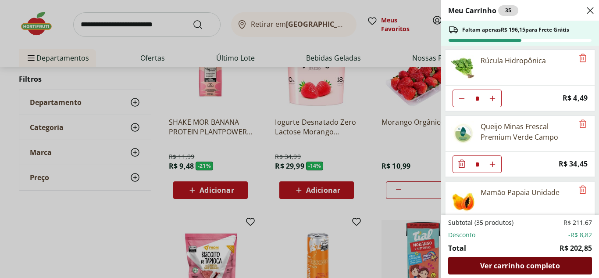
click at [538, 263] on span "Ver carrinho completo" at bounding box center [519, 265] width 79 height 7
